Goal: Check status: Check status

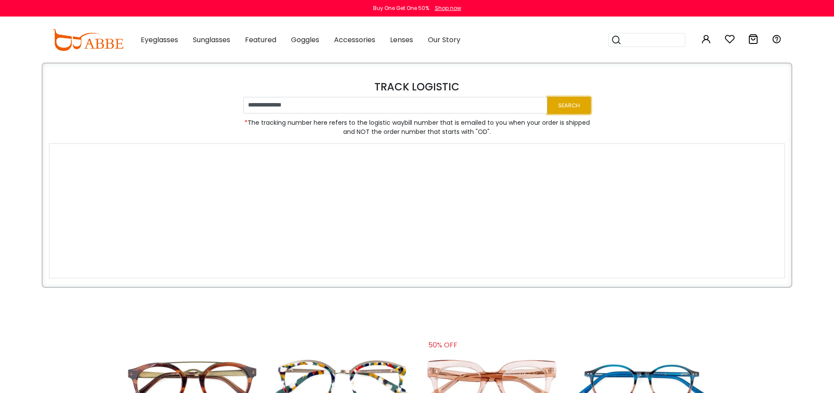
click at [566, 103] on button "Search" at bounding box center [569, 105] width 43 height 17
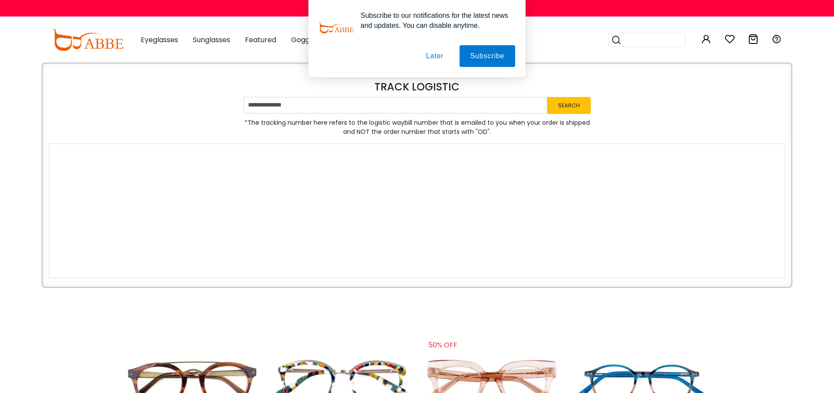
click at [441, 54] on button "Later" at bounding box center [434, 56] width 39 height 22
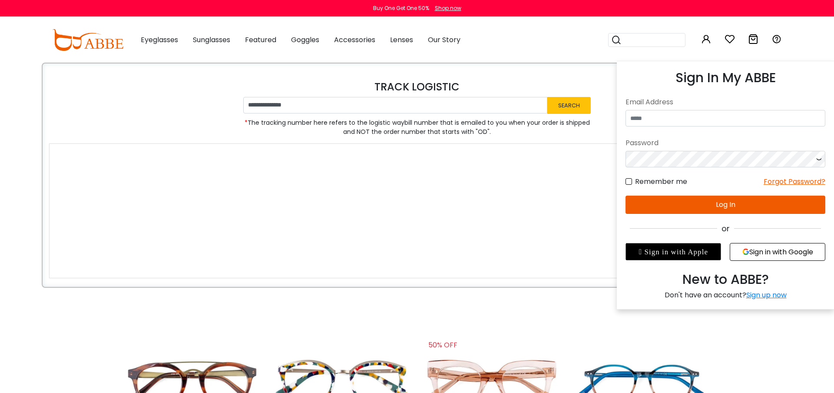
click at [710, 46] on div "Sign In My ABBE No match for email address and/or password. Please try again. E…" at bounding box center [706, 39] width 10 height 45
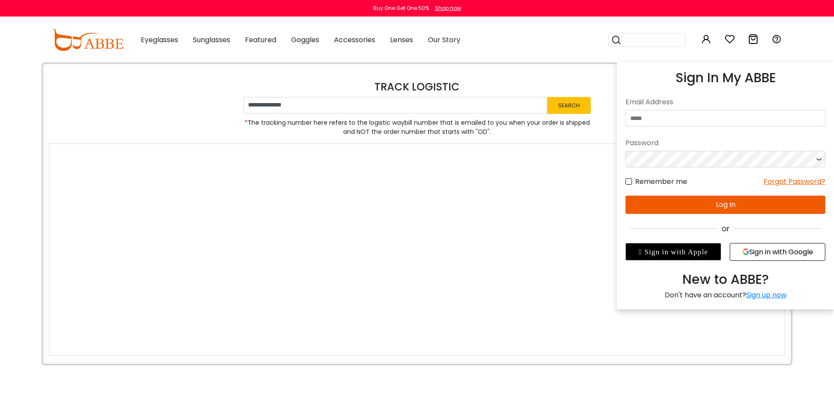
click at [708, 45] on link at bounding box center [706, 41] width 10 height 10
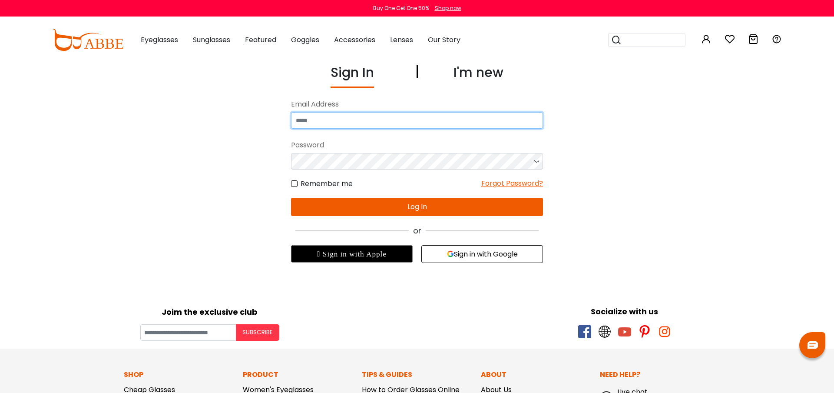
click at [388, 117] on input "email" at bounding box center [417, 120] width 252 height 17
type input "**********"
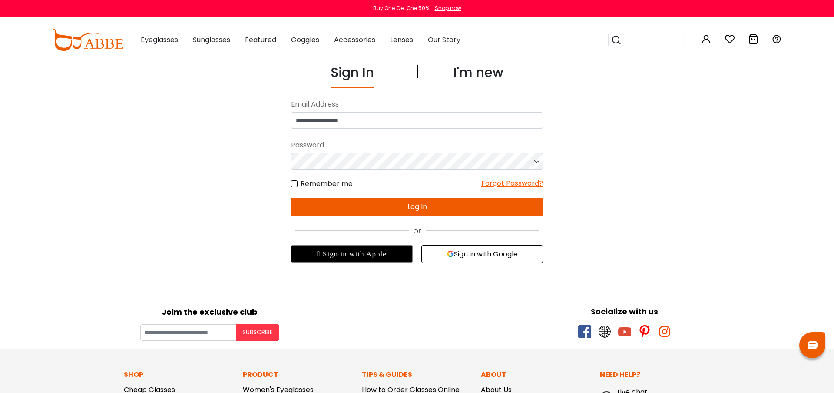
click at [460, 253] on button "Sign in with Google" at bounding box center [483, 254] width 122 height 18
click at [491, 255] on button "Sign in with Google" at bounding box center [483, 254] width 122 height 18
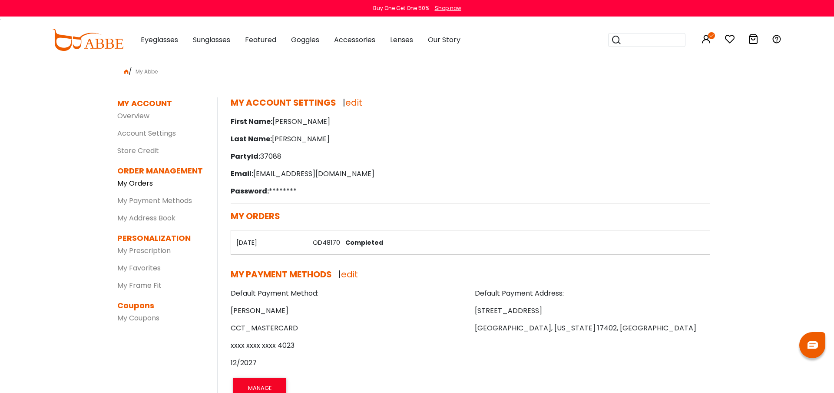
click at [143, 183] on link "My Orders" at bounding box center [135, 183] width 36 height 10
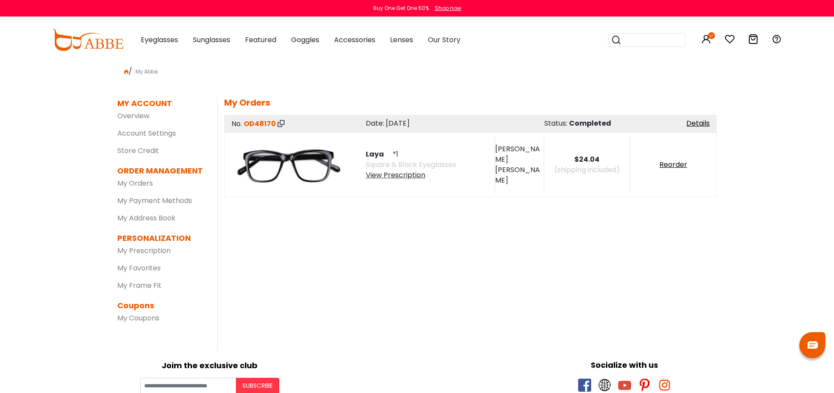
click at [400, 172] on div "View Prescription" at bounding box center [411, 175] width 90 height 10
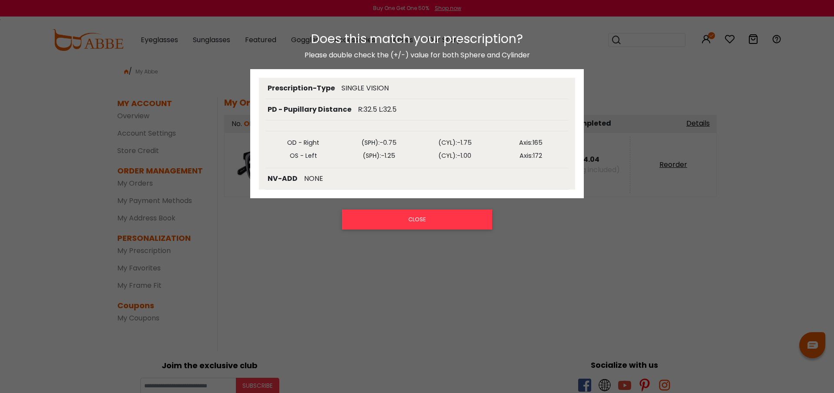
click at [308, 144] on th "OD - Right" at bounding box center [304, 142] width 76 height 13
click at [545, 156] on td "Axis: 172" at bounding box center [531, 155] width 76 height 13
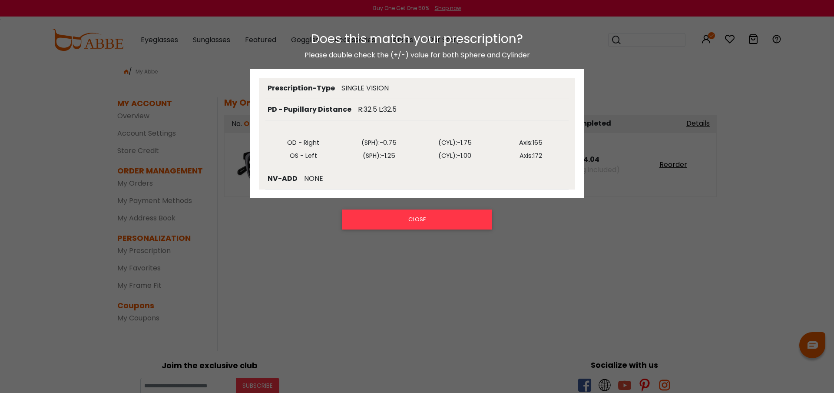
click at [545, 156] on td "Axis: 172" at bounding box center [531, 155] width 76 height 13
click at [539, 144] on span "165" at bounding box center [538, 142] width 10 height 9
click at [539, 156] on span "172" at bounding box center [537, 155] width 9 height 9
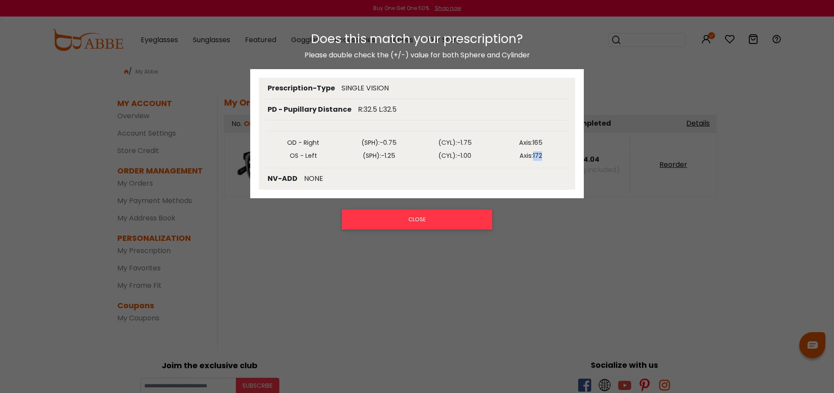
click at [539, 156] on span "172" at bounding box center [537, 155] width 9 height 9
click at [316, 177] on div "NONE" at bounding box center [313, 178] width 19 height 10
click at [312, 173] on div "NV-ADD NONE" at bounding box center [417, 178] width 303 height 21
click at [364, 101] on div "PD - Pupillary Distance R:32.5 L:32.5" at bounding box center [417, 109] width 303 height 21
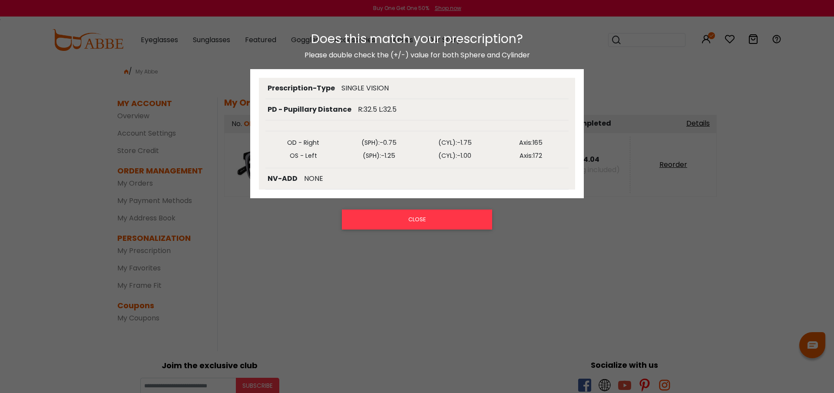
click at [353, 90] on div "SINGLE VISION" at bounding box center [365, 88] width 47 height 10
click at [412, 218] on button "CLOSE" at bounding box center [417, 219] width 150 height 20
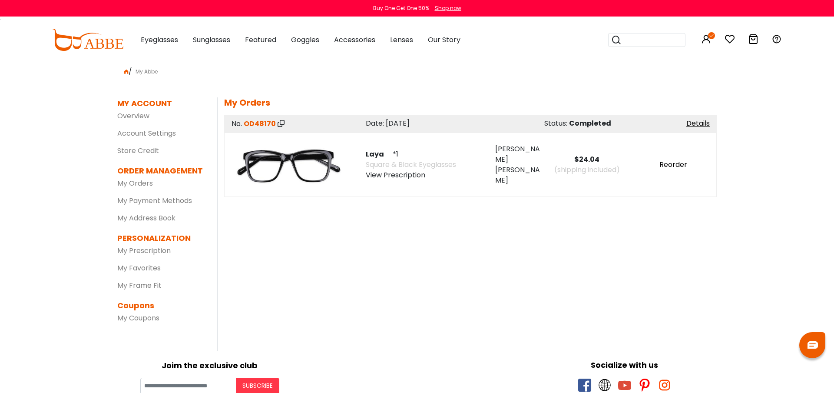
click at [669, 167] on link "Reorder" at bounding box center [674, 164] width 28 height 10
click at [405, 167] on span "Square & Black Eyeglasses" at bounding box center [411, 164] width 90 height 10
